Goal: Task Accomplishment & Management: Manage account settings

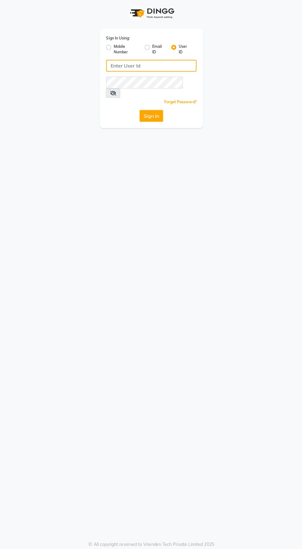
click at [110, 68] on input "Username" at bounding box center [150, 67] width 89 height 12
type input "holynails"
click at [139, 111] on button "Sign In" at bounding box center [150, 117] width 23 height 12
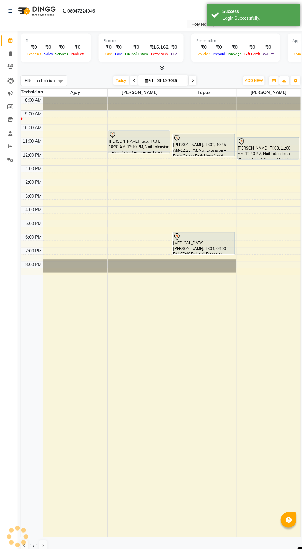
click at [192, 79] on icon at bounding box center [191, 80] width 2 height 4
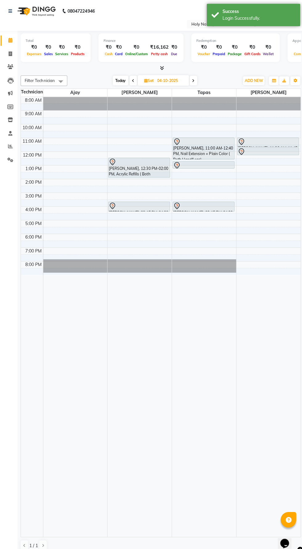
click at [120, 79] on span "Today" at bounding box center [120, 80] width 15 height 10
type input "03-10-2025"
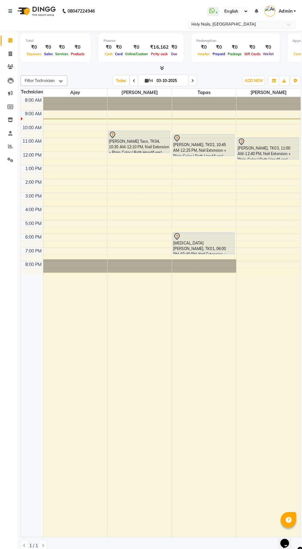
click at [195, 21] on input "text" at bounding box center [233, 24] width 89 height 6
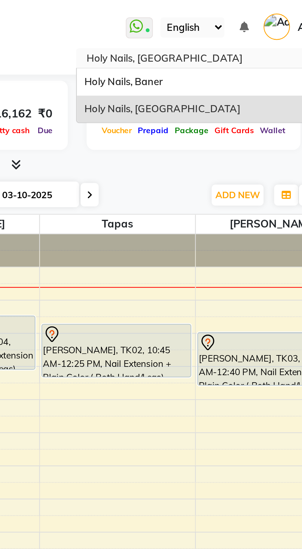
click at [207, 33] on span "Holy Nails, Baner" at bounding box center [206, 33] width 32 height 5
